Goal: Task Accomplishment & Management: Manage account settings

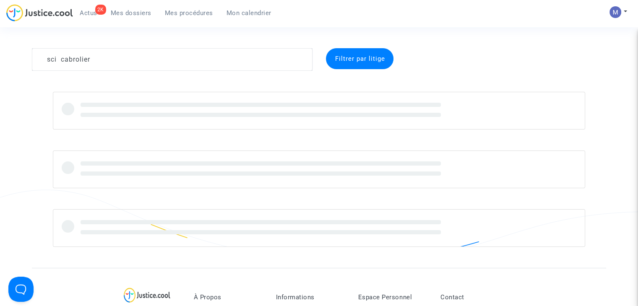
drag, startPoint x: 97, startPoint y: 55, endPoint x: 8, endPoint y: 52, distance: 89.3
click at [8, 52] on div "sci cabrolier Filtrer par litige" at bounding box center [319, 147] width 638 height 199
type textarea "c"
click at [119, 16] on span "Mes dossiers" at bounding box center [131, 13] width 41 height 8
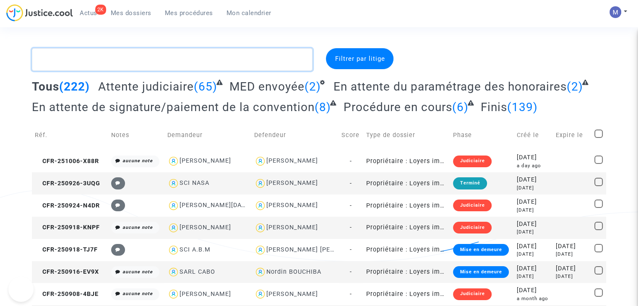
click at [99, 57] on textarea at bounding box center [172, 59] width 280 height 23
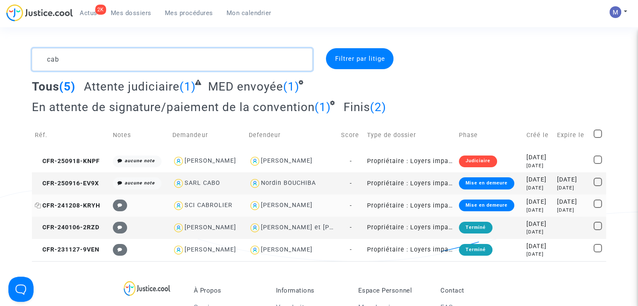
type textarea "cab"
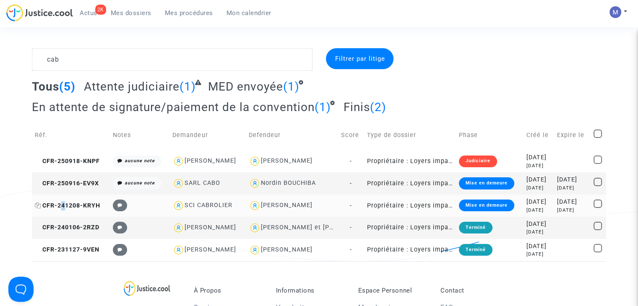
click at [64, 203] on span "CFR-241208-KRYH" at bounding box center [67, 205] width 65 height 7
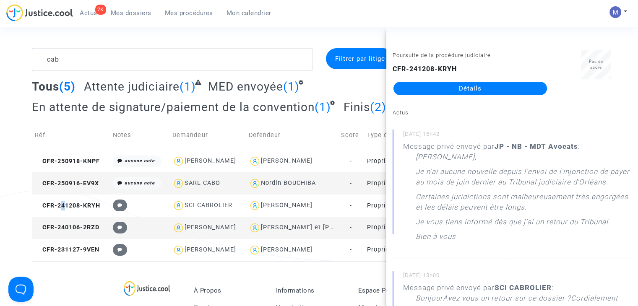
click at [453, 86] on link "Détails" at bounding box center [469, 88] width 153 height 13
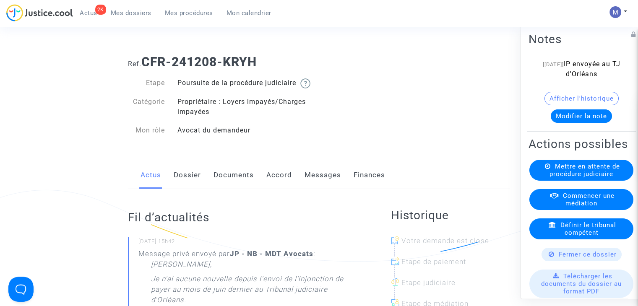
click at [567, 123] on button "Modifier la note" at bounding box center [580, 115] width 61 height 13
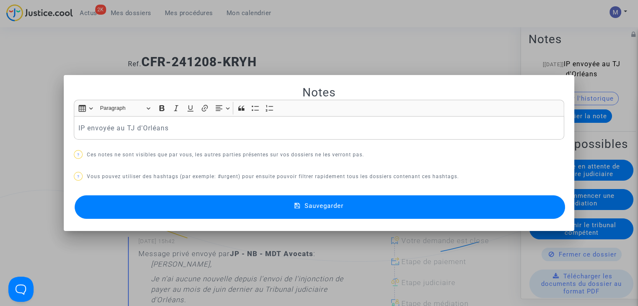
click at [133, 131] on p "IP envoyée au TJ d'Orléans" at bounding box center [318, 128] width 481 height 10
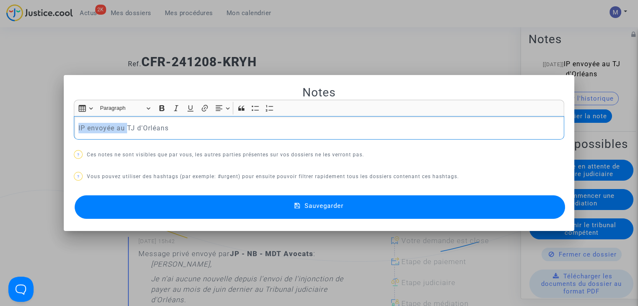
drag, startPoint x: 124, startPoint y: 127, endPoint x: 72, endPoint y: 121, distance: 52.3
click at [74, 121] on div "IP envoyée au TJ d'Orléans" at bounding box center [319, 127] width 490 height 23
click at [153, 131] on p "mail TJ d'Orléans" at bounding box center [318, 128] width 481 height 10
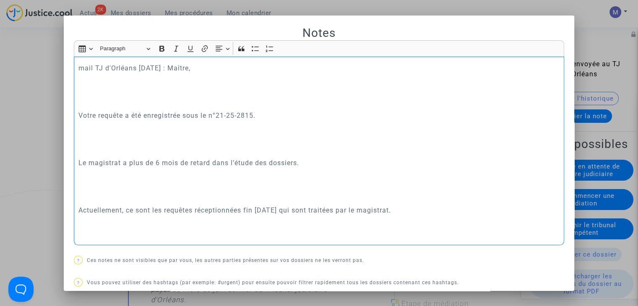
click at [106, 196] on p "Rich Text Editor, main" at bounding box center [318, 198] width 481 height 10
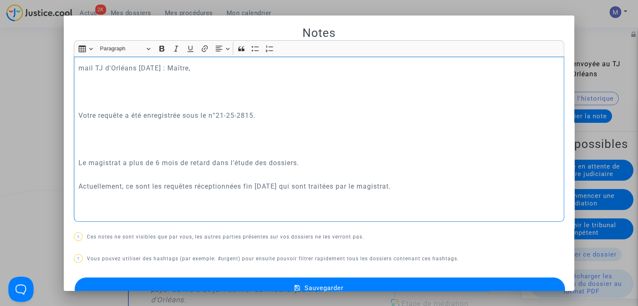
click at [92, 151] on p "Rich Text Editor, main" at bounding box center [318, 151] width 481 height 10
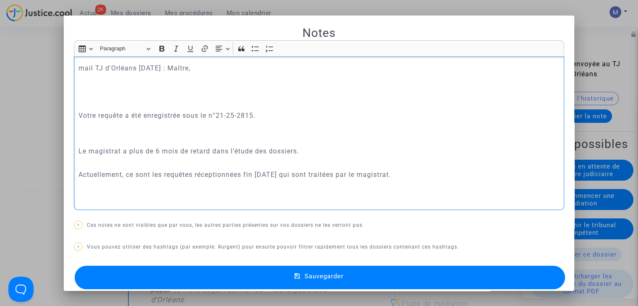
click at [91, 108] on p "Rich Text Editor, main" at bounding box center [318, 104] width 481 height 10
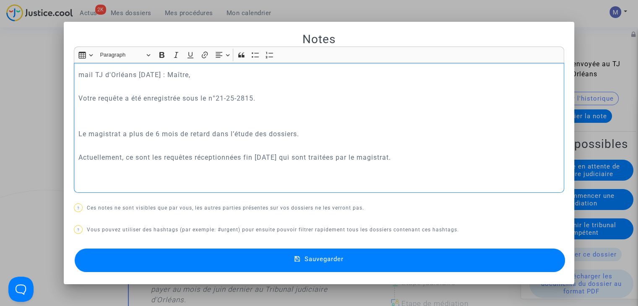
click at [91, 89] on p "Rich Text Editor, main" at bounding box center [318, 86] width 481 height 10
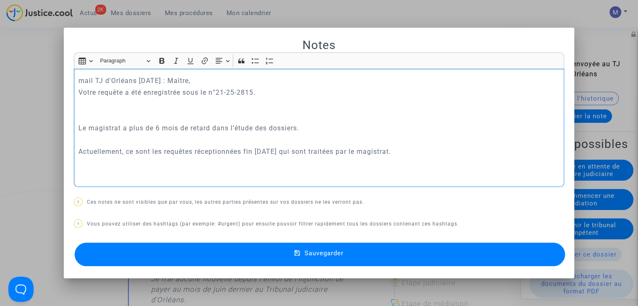
click at [87, 121] on p "Rich Text Editor, main" at bounding box center [318, 116] width 481 height 10
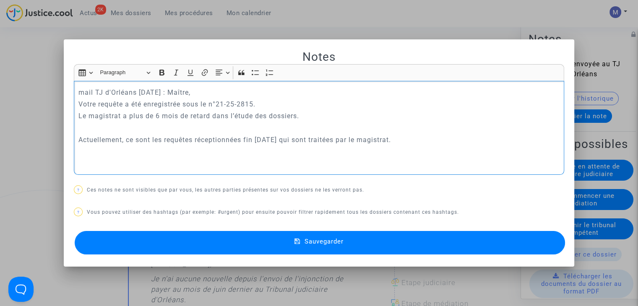
click at [90, 130] on p "Rich Text Editor, main" at bounding box center [318, 128] width 481 height 10
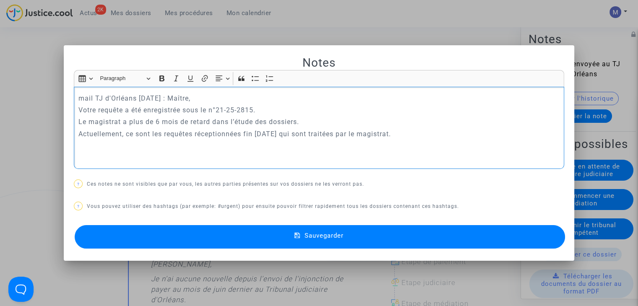
click at [180, 98] on p "mail TJ d'Orléans [DATE] : Maître," at bounding box center [318, 98] width 481 height 10
click at [407, 134] on p "Actuellement, ce sont les requêtes réceptionnées fin [DATE] qui sont traitées p…" at bounding box center [318, 134] width 481 height 10
click at [343, 237] on span "Sauvegarder" at bounding box center [323, 236] width 39 height 8
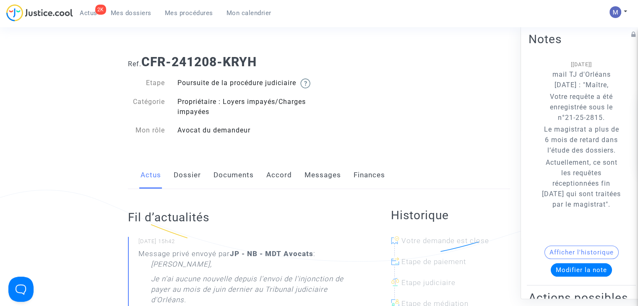
click at [310, 183] on link "Messages" at bounding box center [322, 175] width 36 height 28
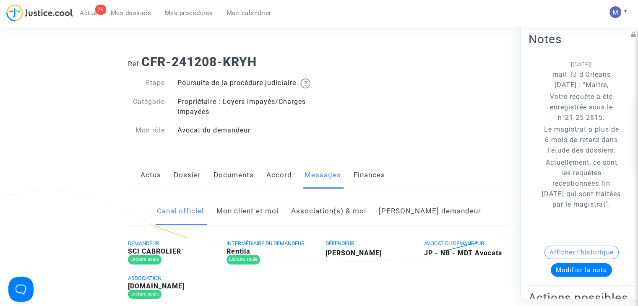
click at [249, 220] on link "Mon client et moi" at bounding box center [247, 211] width 62 height 28
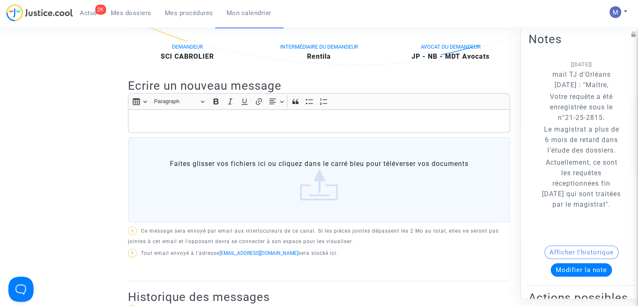
scroll to position [168, 0]
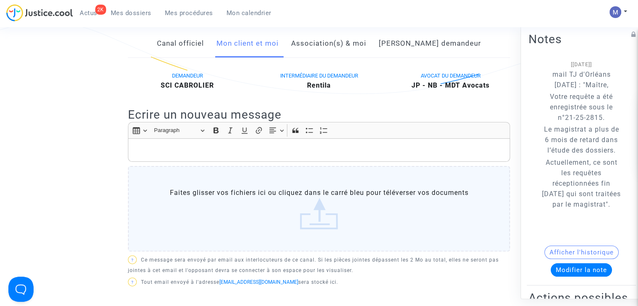
click at [144, 156] on p "Rich Text Editor, main" at bounding box center [318, 150] width 373 height 10
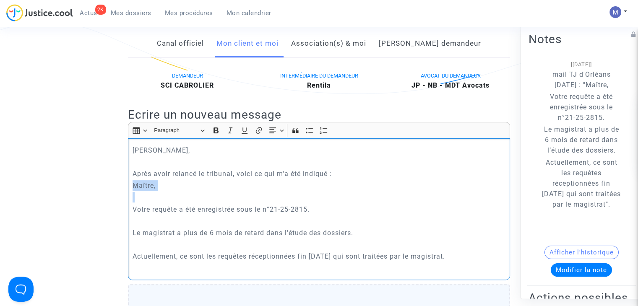
drag, startPoint x: 149, startPoint y: 209, endPoint x: 119, endPoint y: 194, distance: 34.1
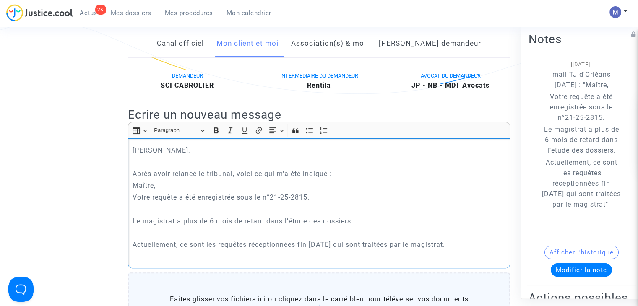
click at [142, 215] on p "Rich Text Editor, main" at bounding box center [318, 209] width 373 height 10
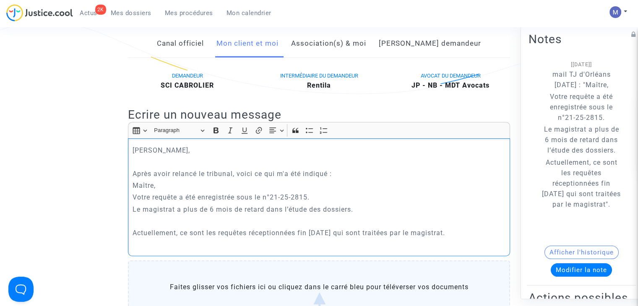
click at [153, 226] on p "Rich Text Editor, main" at bounding box center [318, 221] width 373 height 10
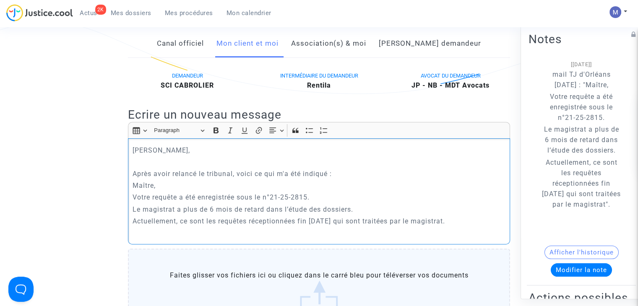
click at [463, 226] on p "Actuellement, ce sont les requêtes réceptionnées fin [DATE] qui sont traitées p…" at bounding box center [318, 221] width 373 height 10
click at [464, 226] on p "Actuellement, ce sont les requêtes réceptionnées fin [DATE] qui sont traitées p…" at bounding box center [318, 221] width 373 height 10
drag, startPoint x: 464, startPoint y: 230, endPoint x: 230, endPoint y: 254, distance: 235.5
click at [233, 135] on icon "Editor toolbar" at bounding box center [230, 130] width 8 height 8
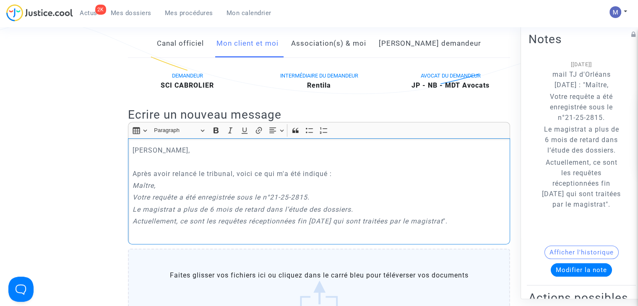
click at [480, 226] on p "Actuellement, ce sont les requêtes réceptionnées fin [DATE] qui sont traitées p…" at bounding box center [318, 221] width 373 height 10
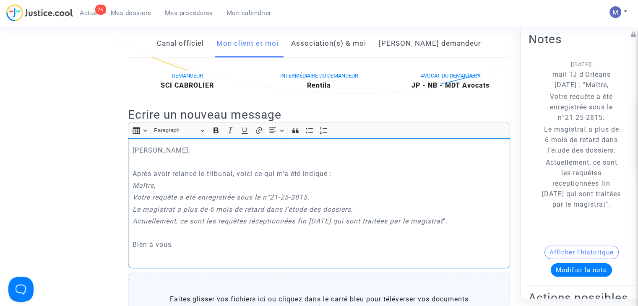
click at [150, 238] on p "Rich Text Editor, main" at bounding box center [318, 233] width 373 height 10
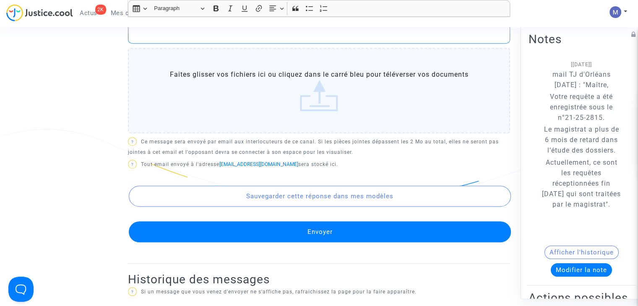
scroll to position [419, 0]
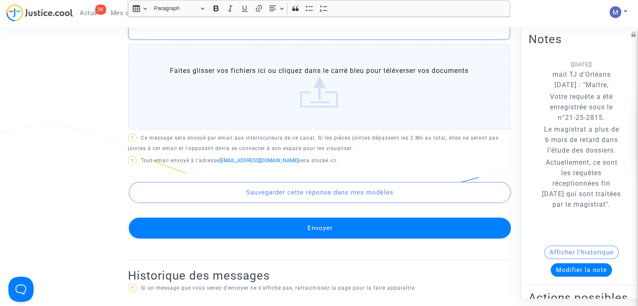
click at [307, 237] on button "Envoyer" at bounding box center [320, 228] width 382 height 21
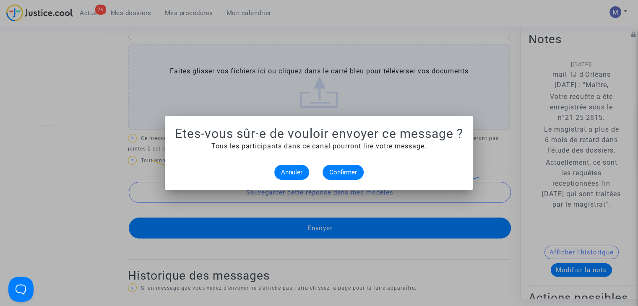
scroll to position [0, 0]
click at [345, 172] on span "Confirmer" at bounding box center [343, 173] width 28 height 8
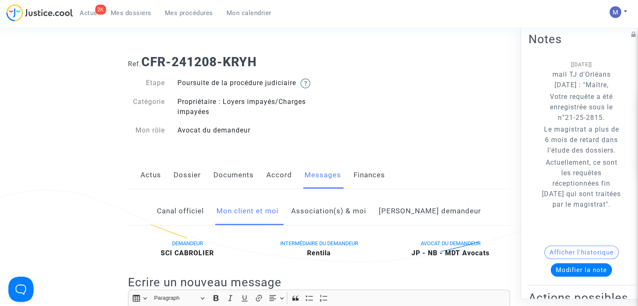
scroll to position [419, 0]
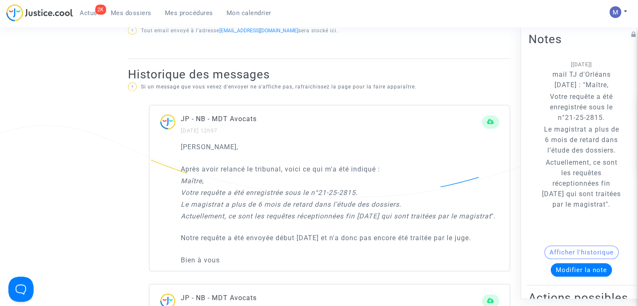
click at [121, 8] on link "Mes dossiers" at bounding box center [131, 13] width 54 height 13
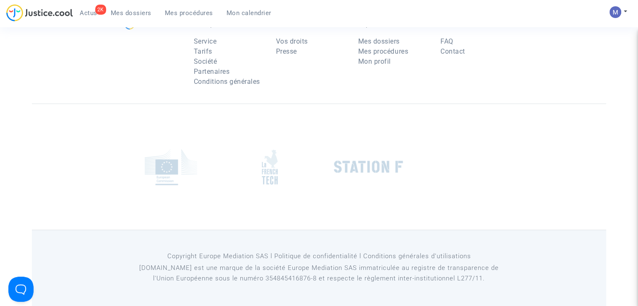
scroll to position [84, 0]
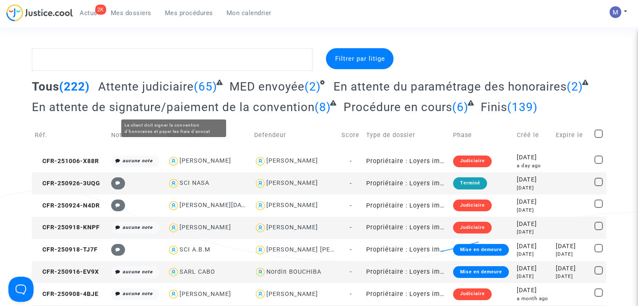
click at [142, 91] on span "Attente judiciaire" at bounding box center [146, 87] width 96 height 14
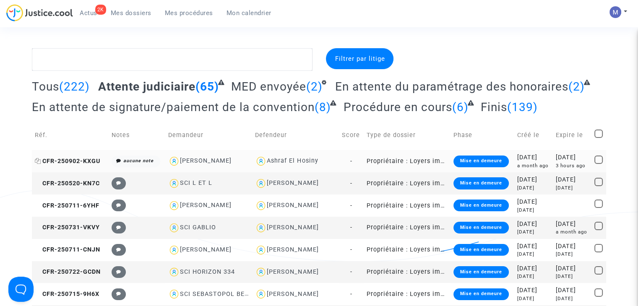
click at [78, 159] on span "CFR-250902-KXGU" at bounding box center [67, 161] width 65 height 7
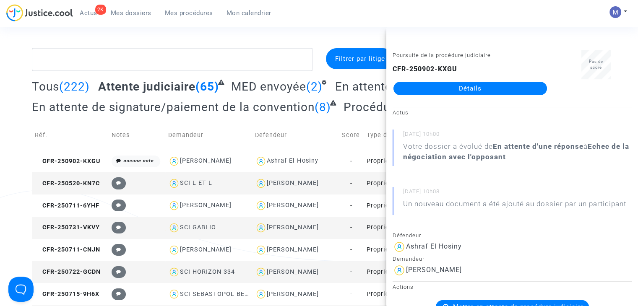
click at [487, 86] on link "Détails" at bounding box center [469, 88] width 153 height 13
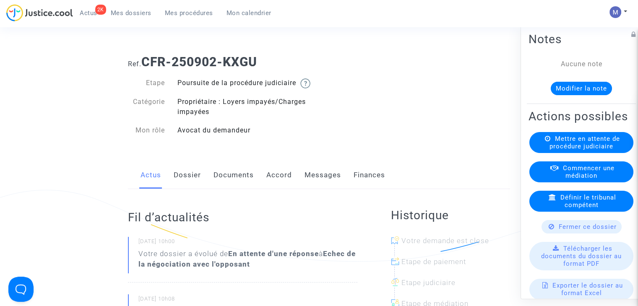
click at [228, 185] on link "Documents" at bounding box center [233, 175] width 40 height 28
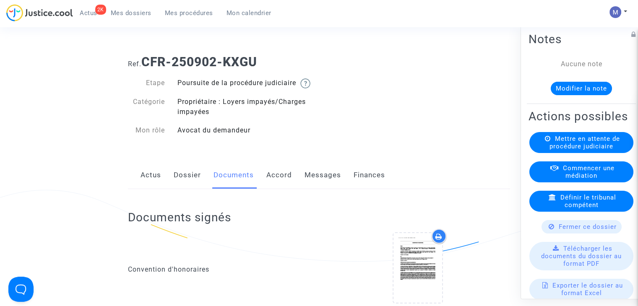
click at [186, 185] on link "Dossier" at bounding box center [187, 175] width 27 height 28
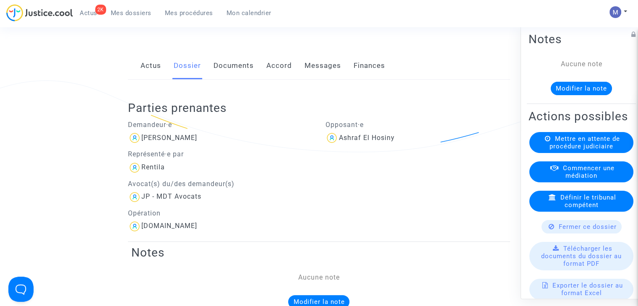
scroll to position [42, 0]
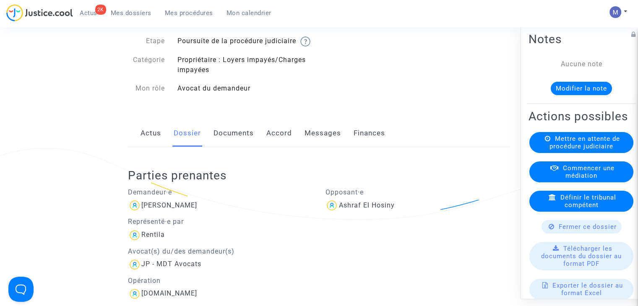
click at [322, 143] on link "Messages" at bounding box center [322, 133] width 36 height 28
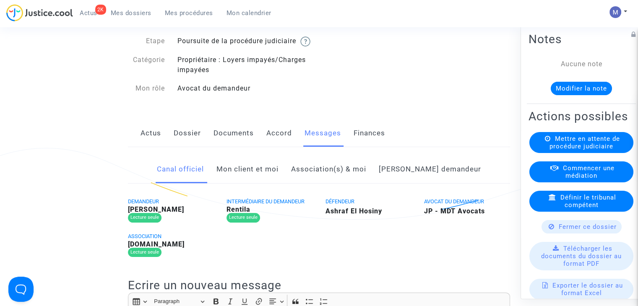
click at [278, 180] on link "Mon client et moi" at bounding box center [247, 170] width 62 height 28
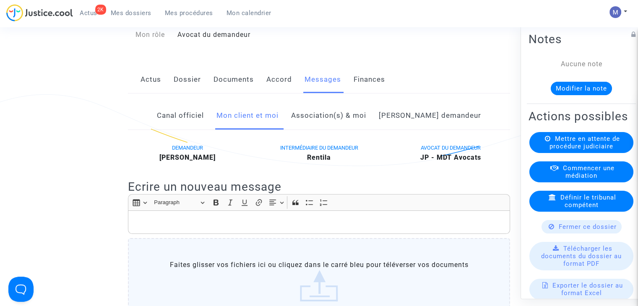
scroll to position [168, 0]
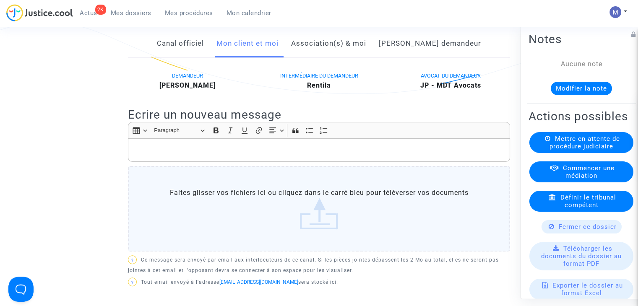
click at [163, 156] on p "Rich Text Editor, main" at bounding box center [318, 150] width 373 height 10
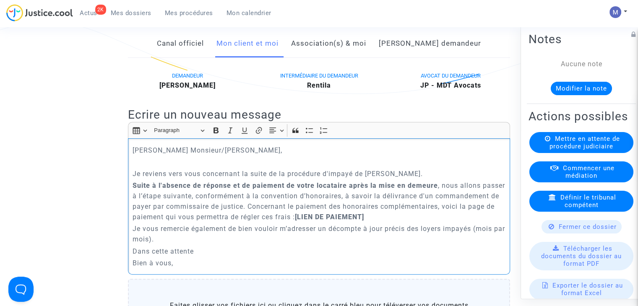
drag, startPoint x: 232, startPoint y: 162, endPoint x: 181, endPoint y: 160, distance: 51.2
click at [181, 156] on p "[PERSON_NAME] Monsieur/[PERSON_NAME]," at bounding box center [318, 150] width 373 height 10
drag, startPoint x: 394, startPoint y: 227, endPoint x: 298, endPoint y: 229, distance: 96.4
click at [298, 222] on p "Suite à l'absence de réponse et de paiement de votre locataire après la mise en…" at bounding box center [318, 201] width 373 height 42
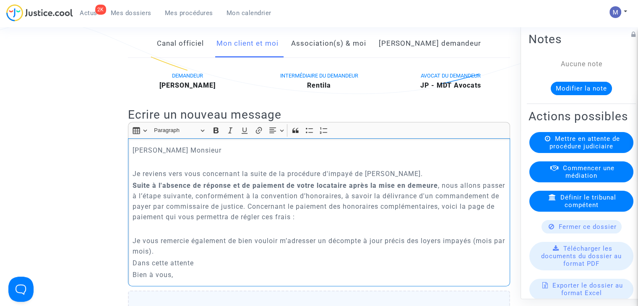
click at [177, 257] on p "Je vous remercie également de bien vouloir m’adresser un décompte à jour précis…" at bounding box center [318, 246] width 373 height 21
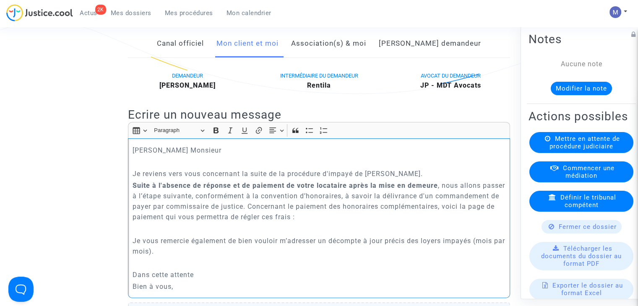
drag, startPoint x: 205, startPoint y: 285, endPoint x: 216, endPoint y: 282, distance: 11.4
click at [205, 280] on p "Dans cette attente" at bounding box center [318, 275] width 373 height 10
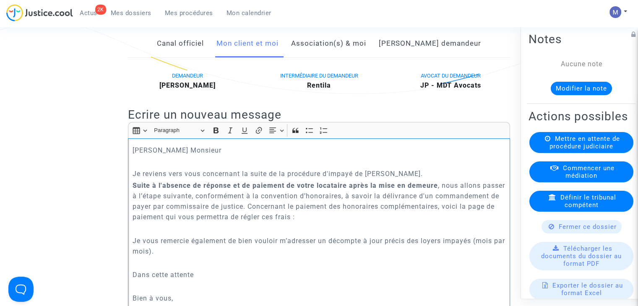
scroll to position [171, 0]
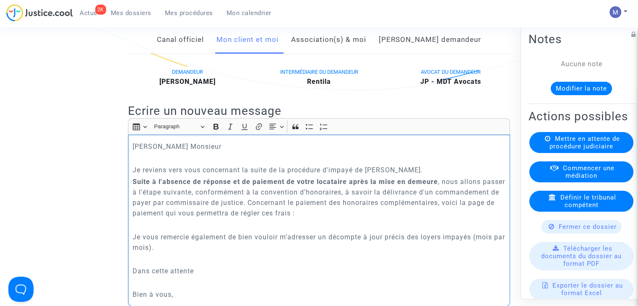
drag, startPoint x: 330, startPoint y: 246, endPoint x: 371, endPoint y: 265, distance: 45.6
click at [389, 248] on p "Je vous remercie également de bien vouloir m’adresser un décompte à jour précis…" at bounding box center [318, 242] width 373 height 21
click at [216, 130] on icon "Editor toolbar" at bounding box center [215, 127] width 5 height 6
click at [245, 130] on icon "Editor toolbar" at bounding box center [244, 127] width 6 height 6
click at [381, 241] on u "décompte à jour" at bounding box center [353, 237] width 55 height 8
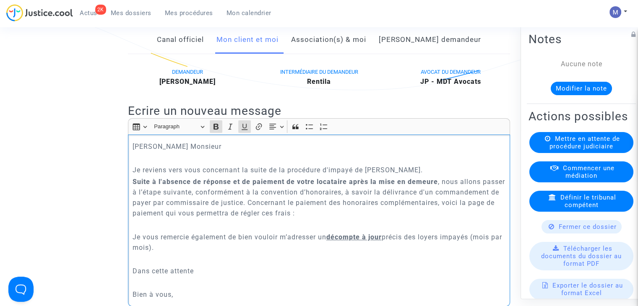
drag, startPoint x: 407, startPoint y: 249, endPoint x: 384, endPoint y: 244, distance: 23.6
click at [384, 244] on p "Je vous remercie également de bien vouloir m’adresser un décompte à jour précis…" at bounding box center [318, 242] width 373 height 21
click at [241, 131] on icon "Editor toolbar" at bounding box center [244, 126] width 8 height 8
click at [242, 131] on icon "Editor toolbar" at bounding box center [244, 126] width 8 height 8
click at [220, 133] on button "Bold (CTRL+B) Bold" at bounding box center [216, 126] width 13 height 13
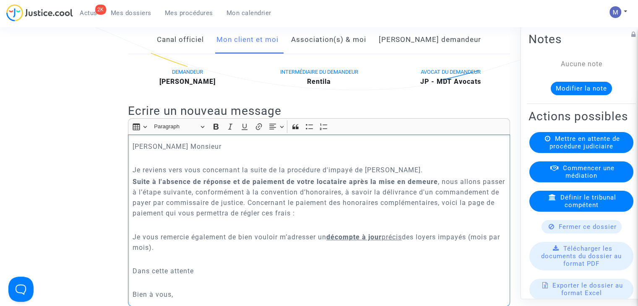
drag, startPoint x: 480, startPoint y: 246, endPoint x: 163, endPoint y: 261, distance: 317.7
click at [163, 253] on p "Je vous remercie également de bien vouloir m’adresser un décompte à jour précis…" at bounding box center [318, 242] width 373 height 21
click at [241, 131] on icon "Editor toolbar" at bounding box center [244, 126] width 8 height 8
drag, startPoint x: 216, startPoint y: 135, endPoint x: 243, endPoint y: 173, distance: 46.6
click at [216, 131] on icon "Editor toolbar" at bounding box center [216, 126] width 8 height 8
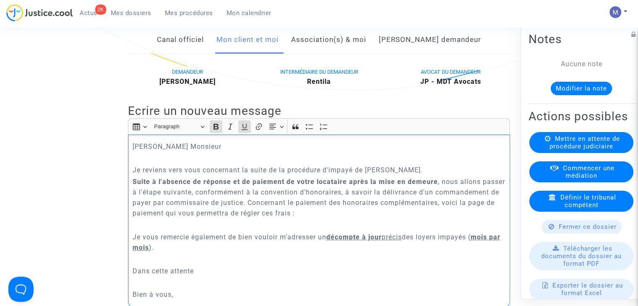
click at [316, 275] on p "Dans cette attente" at bounding box center [318, 271] width 373 height 10
drag, startPoint x: 410, startPoint y: 246, endPoint x: 171, endPoint y: 101, distance: 279.6
click at [386, 244] on p "Je vous remercie également de bien vouloir m’adresser un décompte à jour précis…" at bounding box center [318, 242] width 373 height 21
click at [216, 131] on icon "Editor toolbar" at bounding box center [216, 126] width 8 height 8
click at [297, 264] on p "Rich Text Editor, main" at bounding box center [318, 259] width 373 height 10
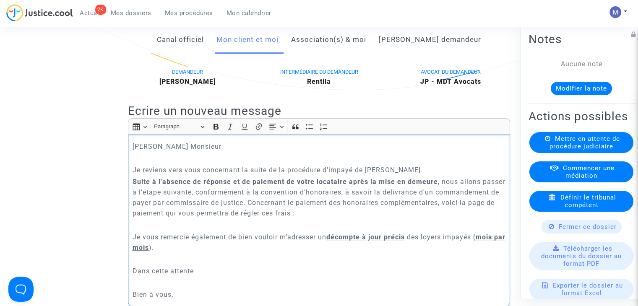
click at [314, 228] on div "[PERSON_NAME] Monsieur [PERSON_NAME] reviens vers vous concernant la suite de l…" at bounding box center [319, 220] width 382 height 171
click at [313, 218] on p "Suite à l'absence de réponse et de paiement de votre locataire après la mise en…" at bounding box center [318, 197] width 373 height 42
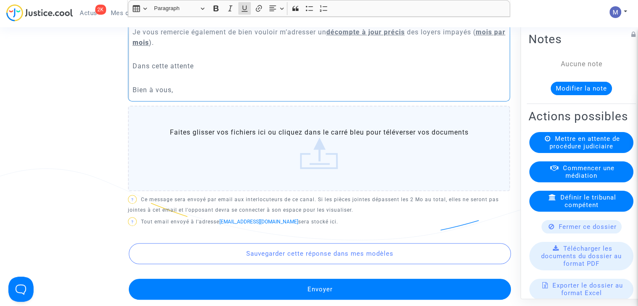
scroll to position [381, 0]
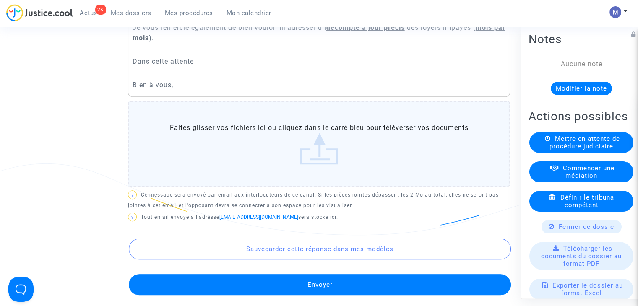
click at [319, 292] on button "Envoyer" at bounding box center [320, 284] width 382 height 21
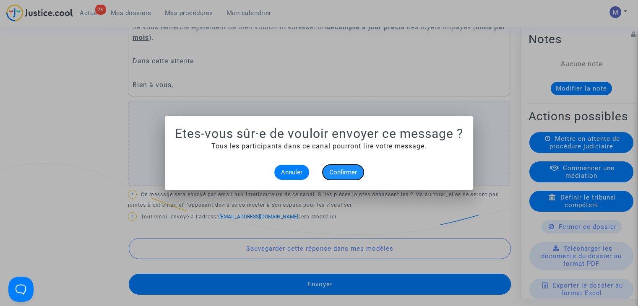
click at [343, 173] on span "Confirmer" at bounding box center [343, 173] width 28 height 8
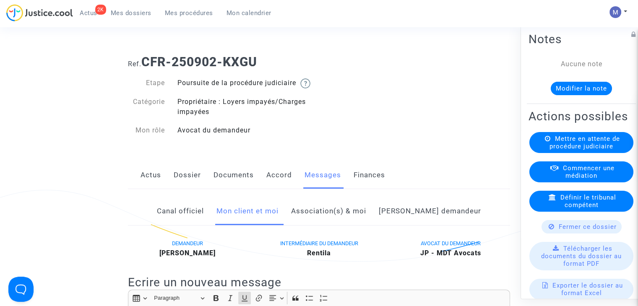
scroll to position [381, 0]
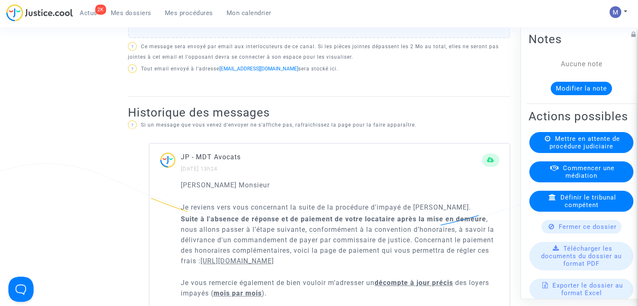
click at [580, 84] on button "Modifier la note" at bounding box center [580, 88] width 61 height 13
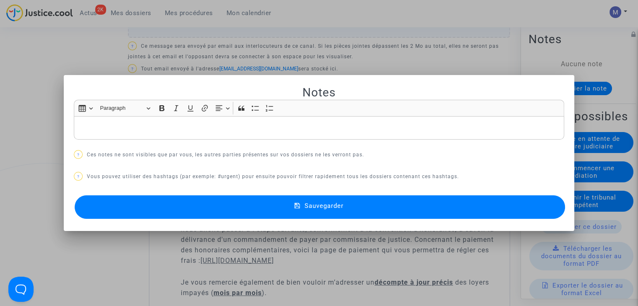
scroll to position [0, 0]
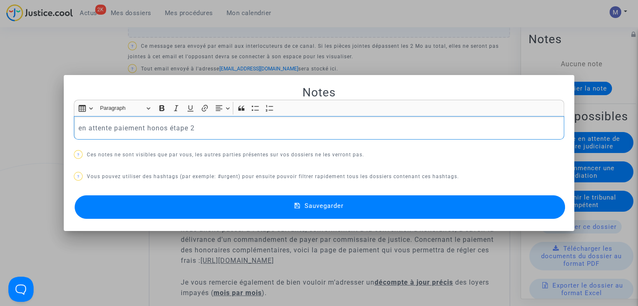
click at [342, 211] on button "Sauvegarder" at bounding box center [320, 206] width 490 height 23
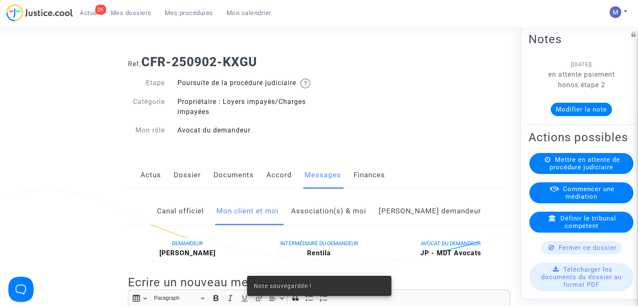
click at [192, 185] on link "Dossier" at bounding box center [187, 175] width 27 height 28
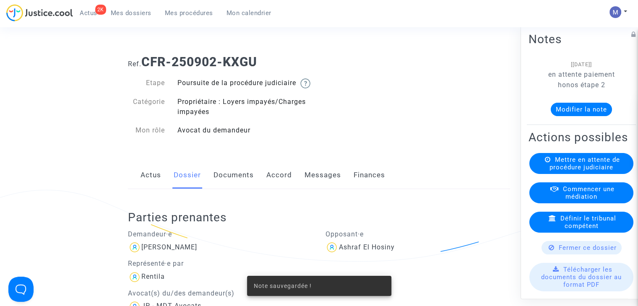
click at [130, 14] on span "Mes dossiers" at bounding box center [131, 13] width 41 height 8
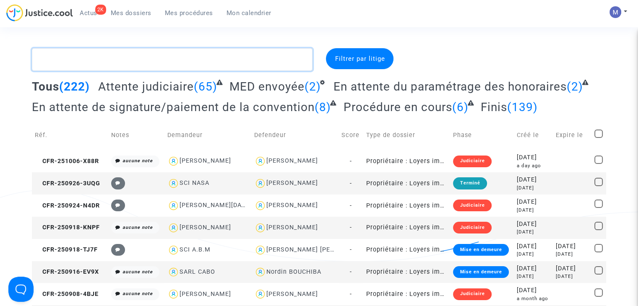
click at [89, 54] on textarea at bounding box center [172, 59] width 280 height 23
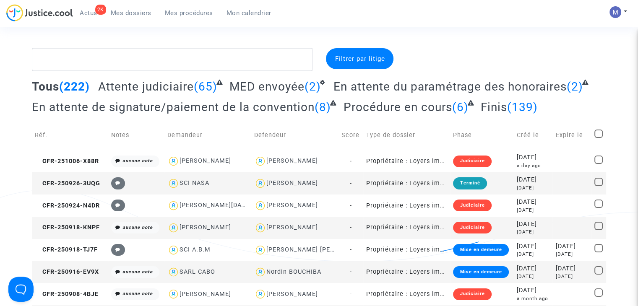
drag, startPoint x: 92, startPoint y: 44, endPoint x: 83, endPoint y: 58, distance: 16.5
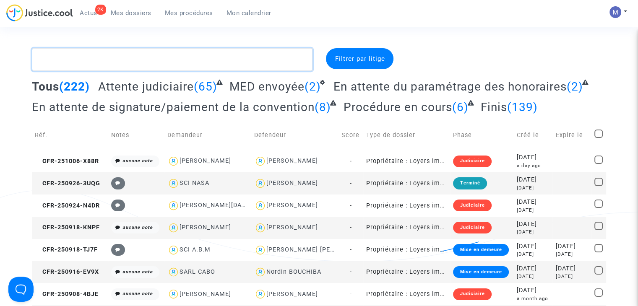
click at [83, 58] on textarea at bounding box center [172, 59] width 280 height 23
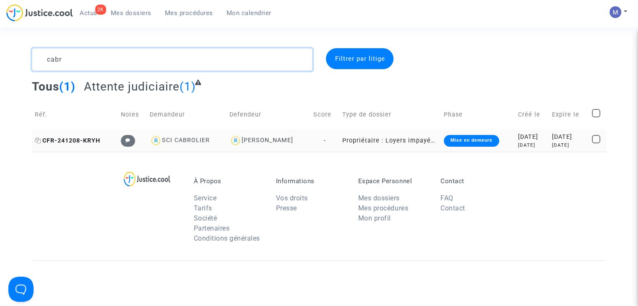
type textarea "cabr"
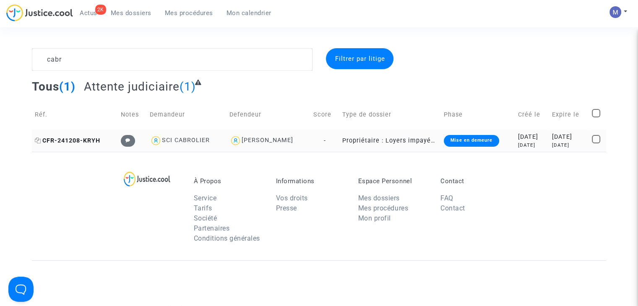
click at [79, 140] on span "CFR-241208-KRYH" at bounding box center [67, 140] width 65 height 7
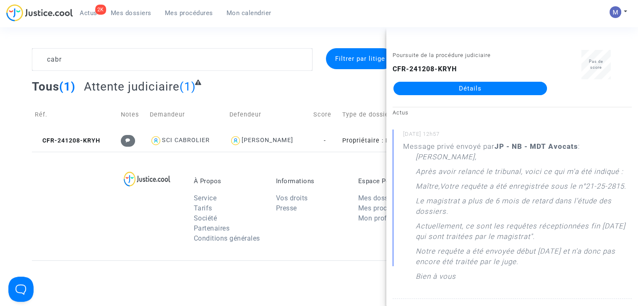
click at [452, 86] on link "Détails" at bounding box center [469, 88] width 153 height 13
